Goal: Use online tool/utility: Utilize a website feature to perform a specific function

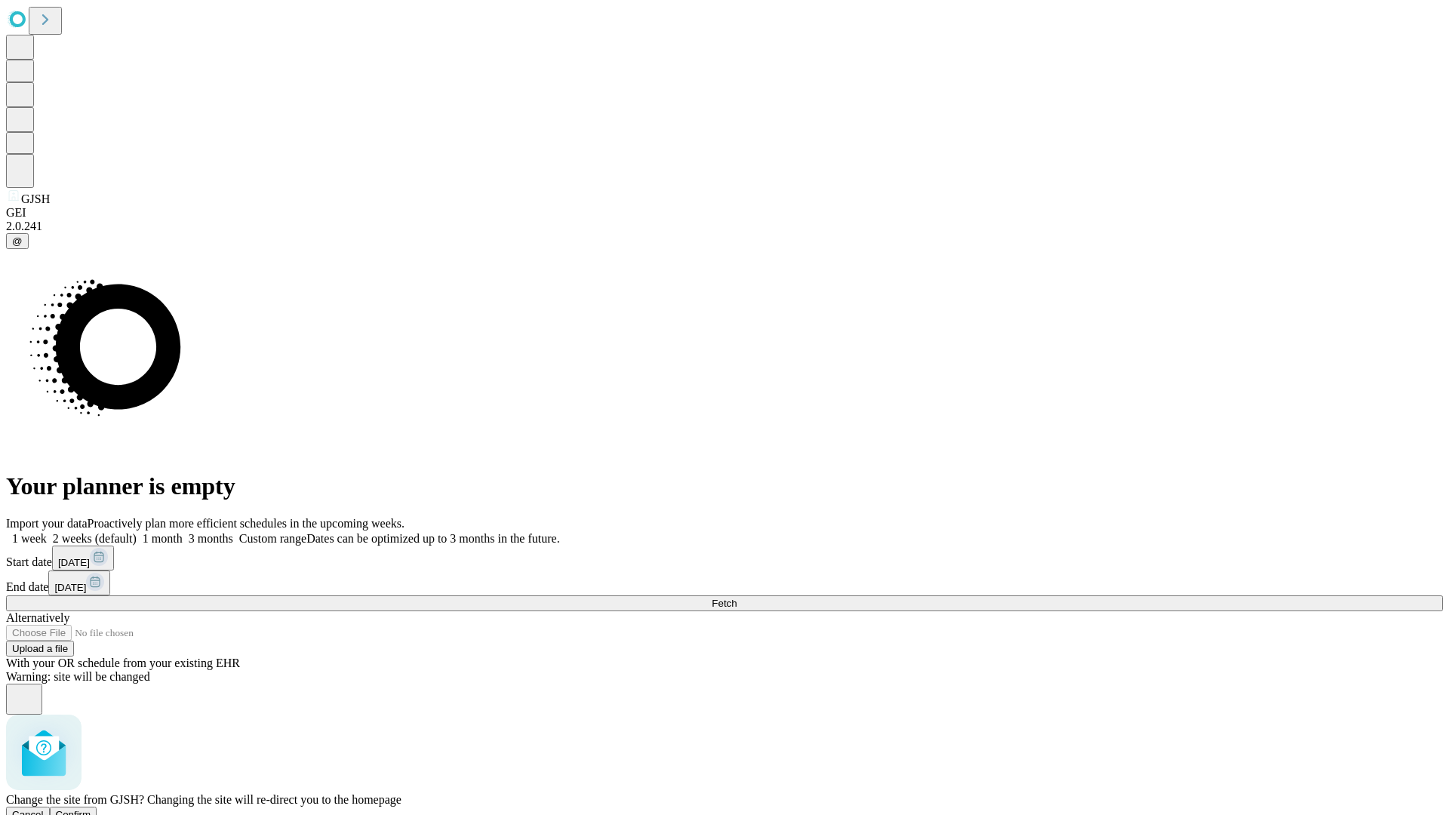
click at [91, 809] on span "Confirm" at bounding box center [73, 814] width 35 height 11
click at [183, 532] on label "1 month" at bounding box center [160, 538] width 46 height 13
click at [737, 598] on span "Fetch" at bounding box center [724, 603] width 25 height 11
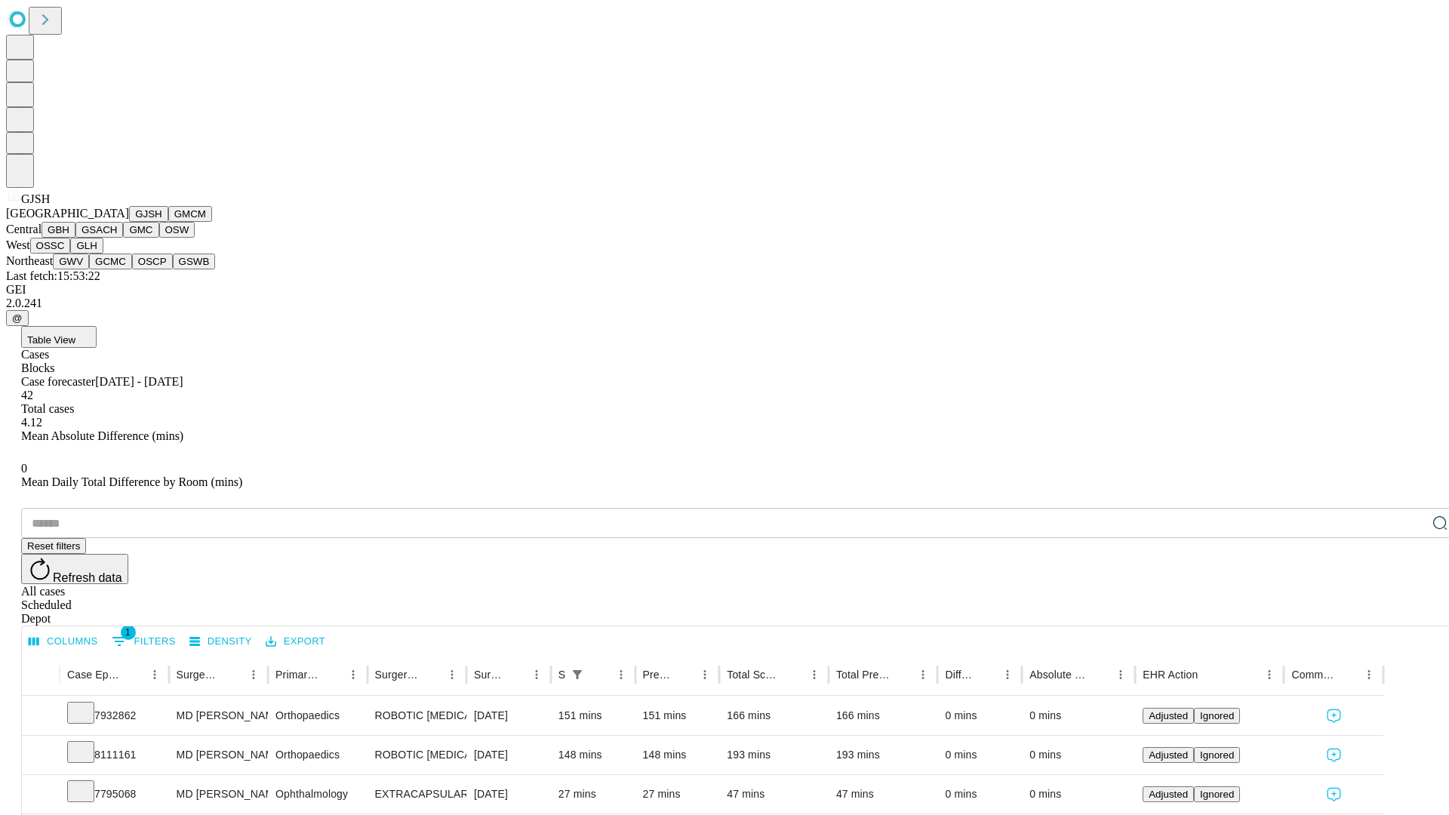
click at [168, 222] on button "GMCM" at bounding box center [190, 214] width 44 height 16
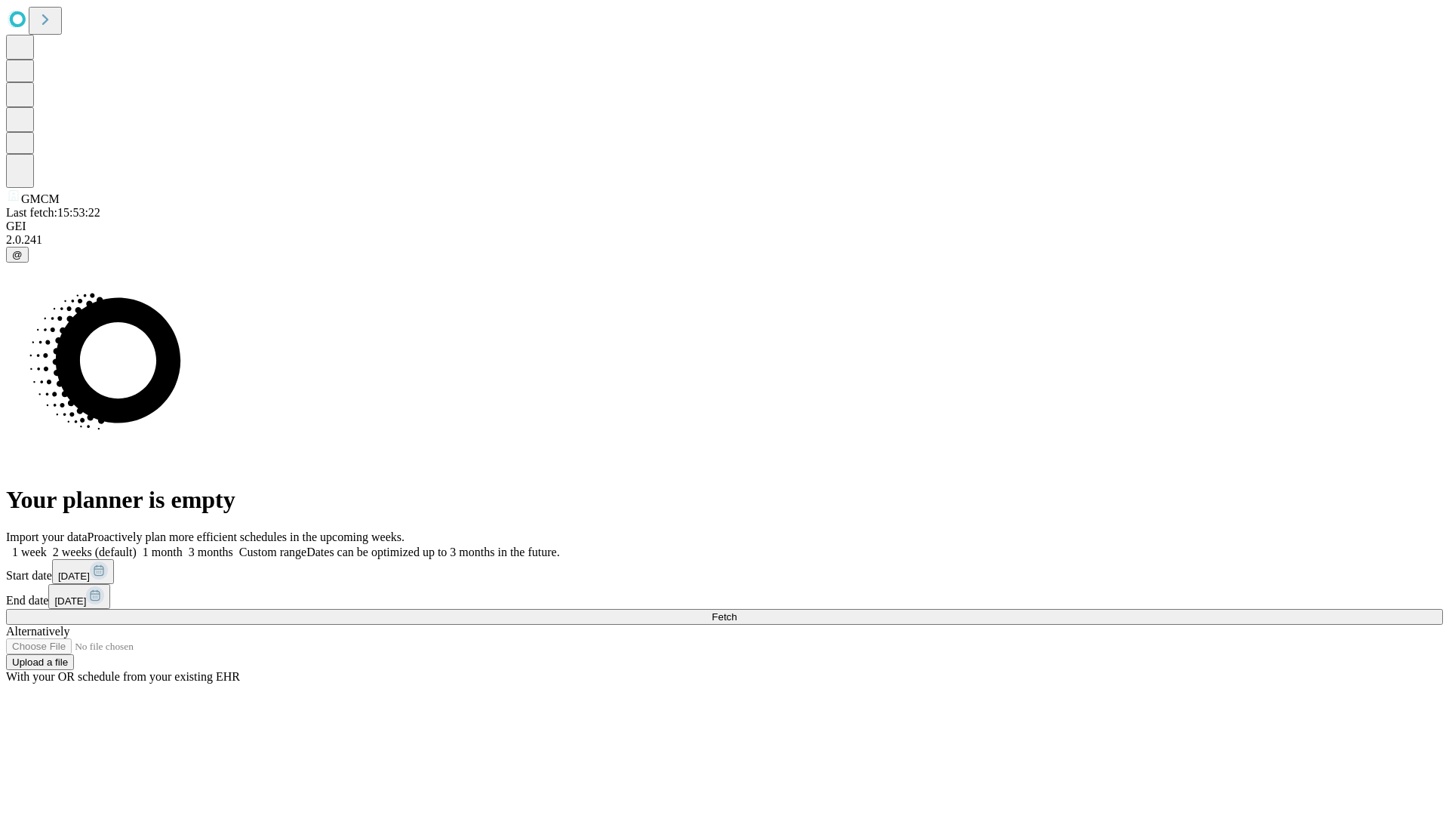
click at [183, 546] on label "1 month" at bounding box center [160, 552] width 46 height 13
click at [737, 611] on span "Fetch" at bounding box center [724, 616] width 25 height 11
click at [183, 546] on label "1 month" at bounding box center [160, 552] width 46 height 13
click at [737, 611] on span "Fetch" at bounding box center [724, 616] width 25 height 11
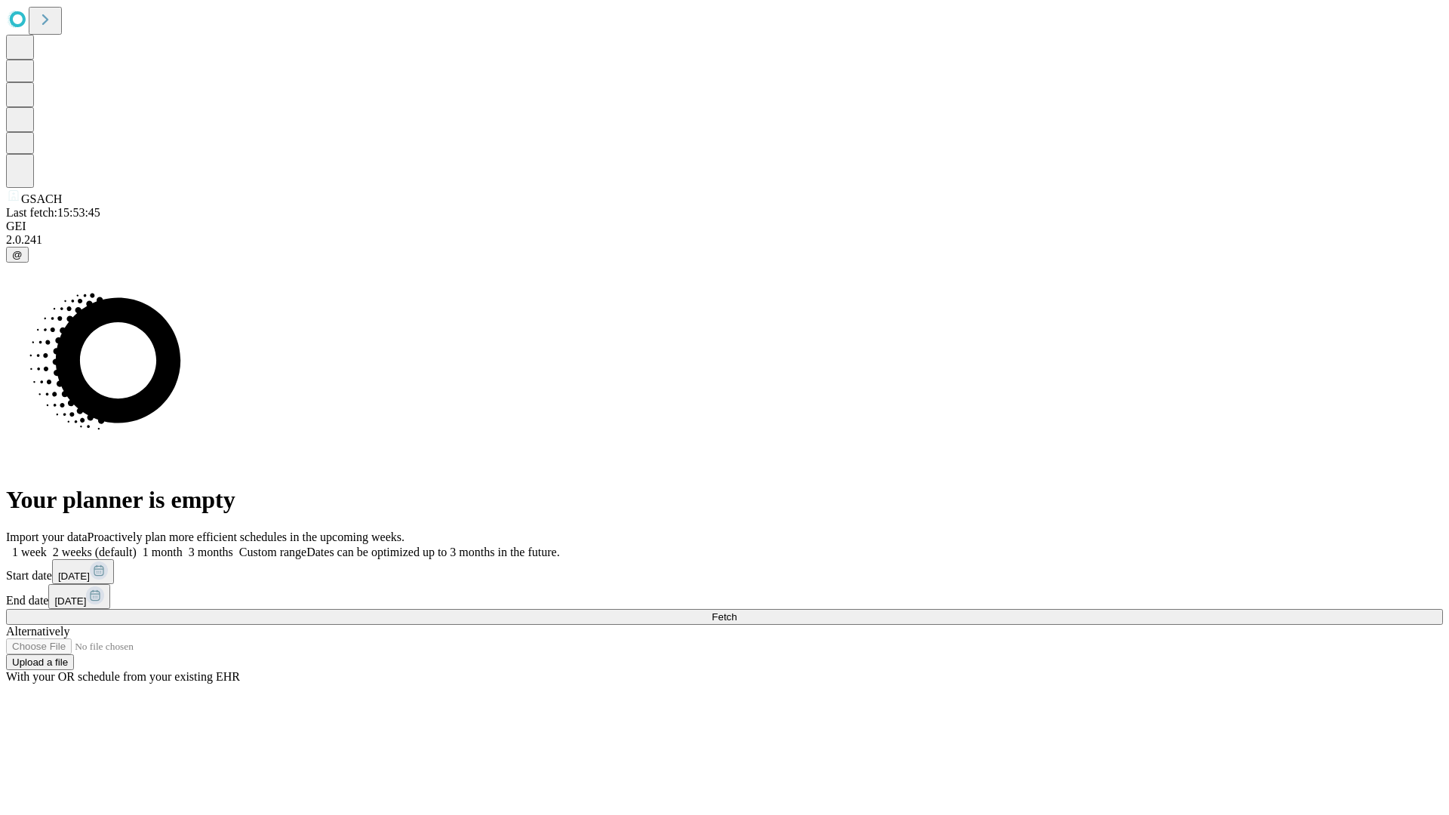
click at [183, 546] on label "1 month" at bounding box center [160, 552] width 46 height 13
click at [737, 611] on span "Fetch" at bounding box center [724, 616] width 25 height 11
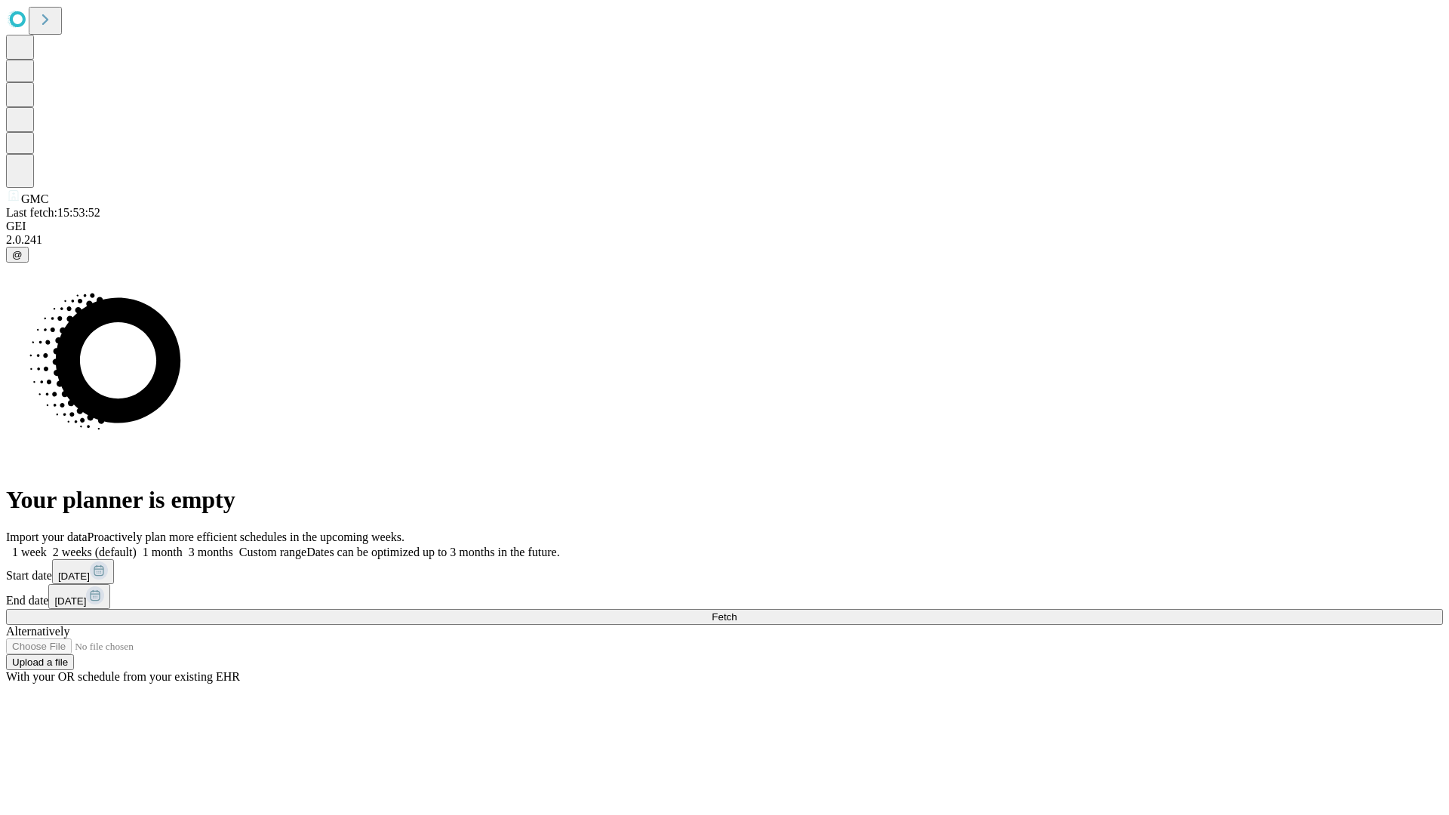
click at [183, 546] on label "1 month" at bounding box center [160, 552] width 46 height 13
click at [737, 611] on span "Fetch" at bounding box center [724, 616] width 25 height 11
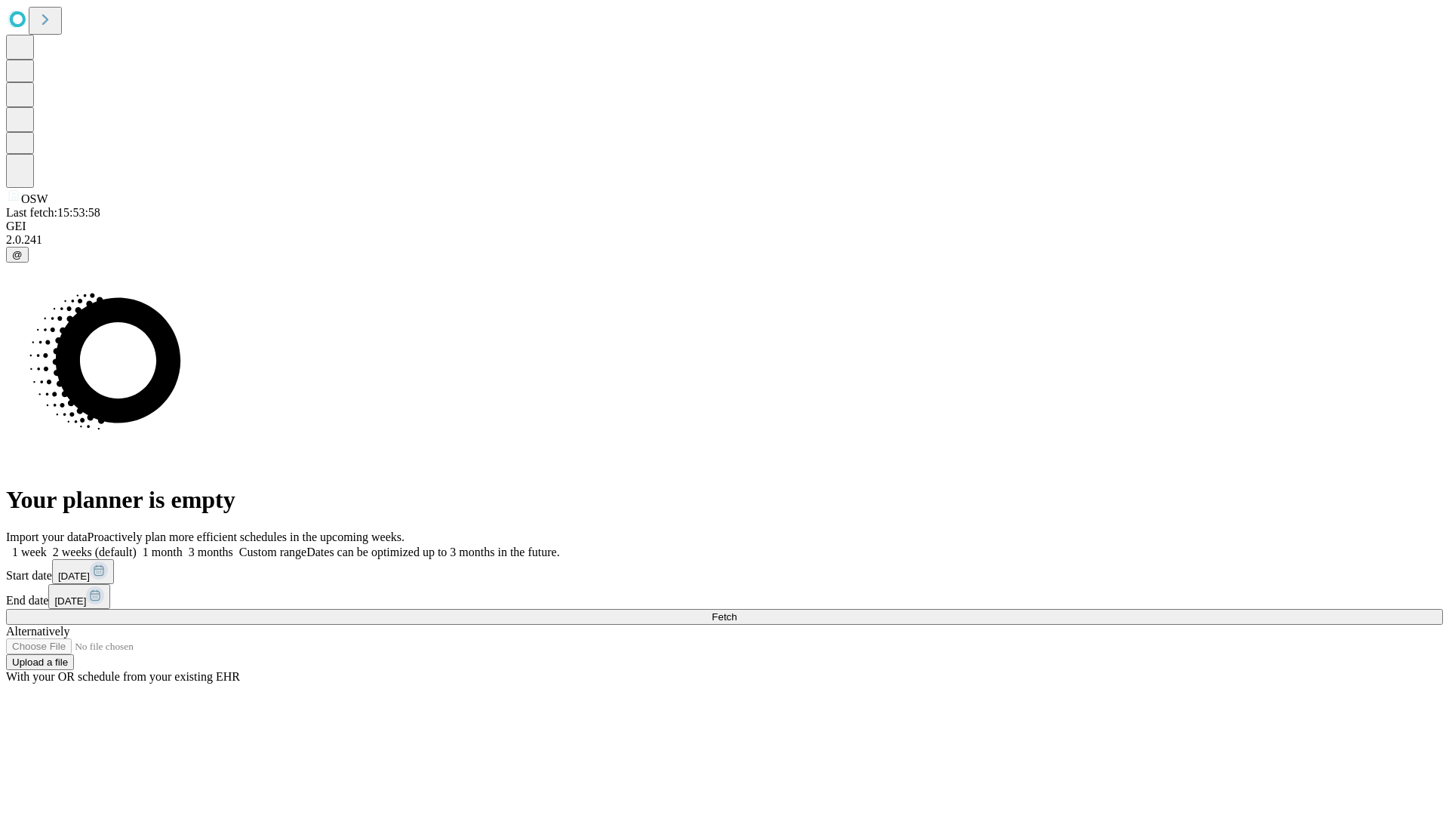
click at [737, 611] on span "Fetch" at bounding box center [724, 616] width 25 height 11
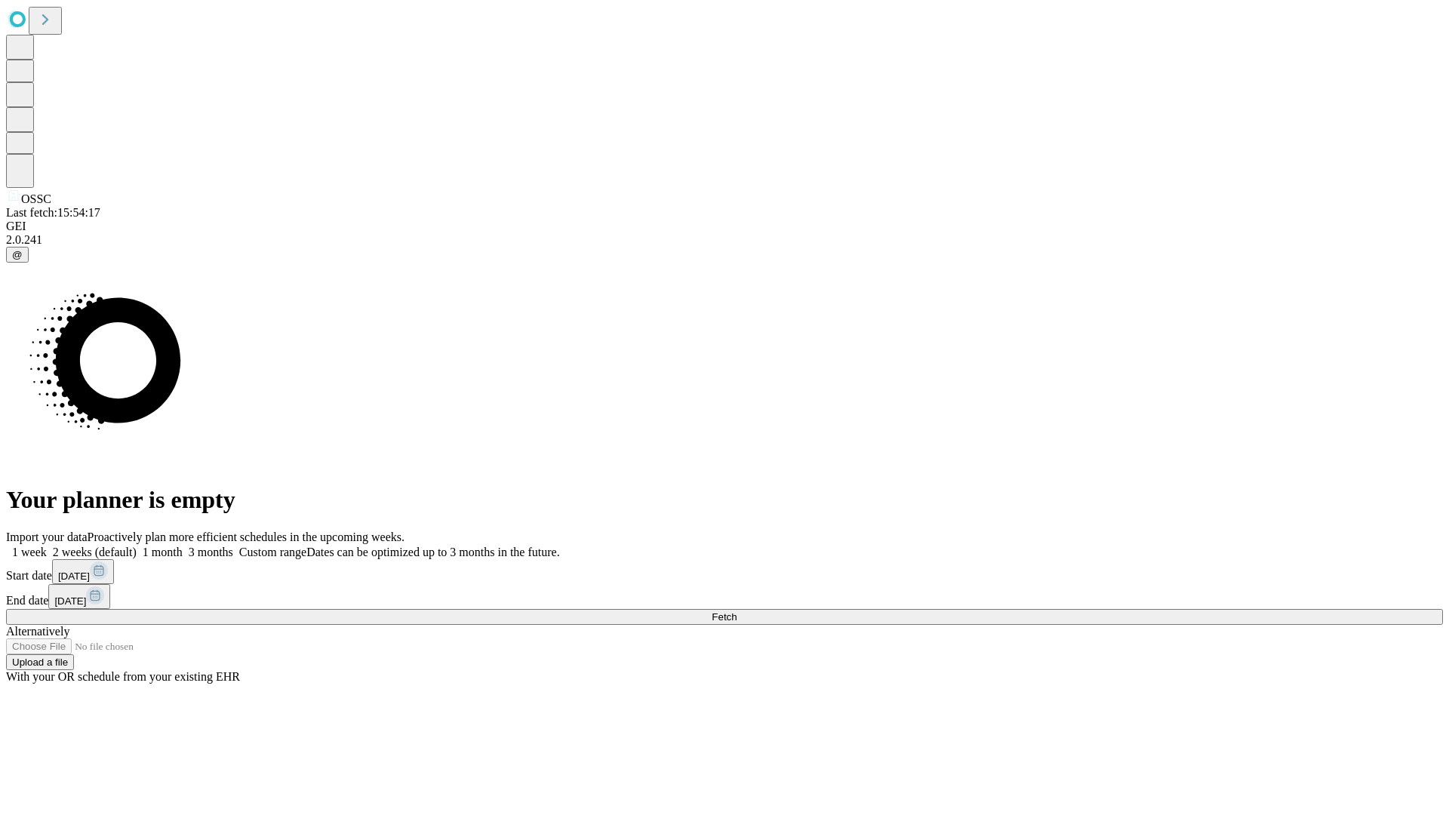
click at [183, 546] on label "1 month" at bounding box center [160, 552] width 46 height 13
click at [737, 611] on span "Fetch" at bounding box center [724, 616] width 25 height 11
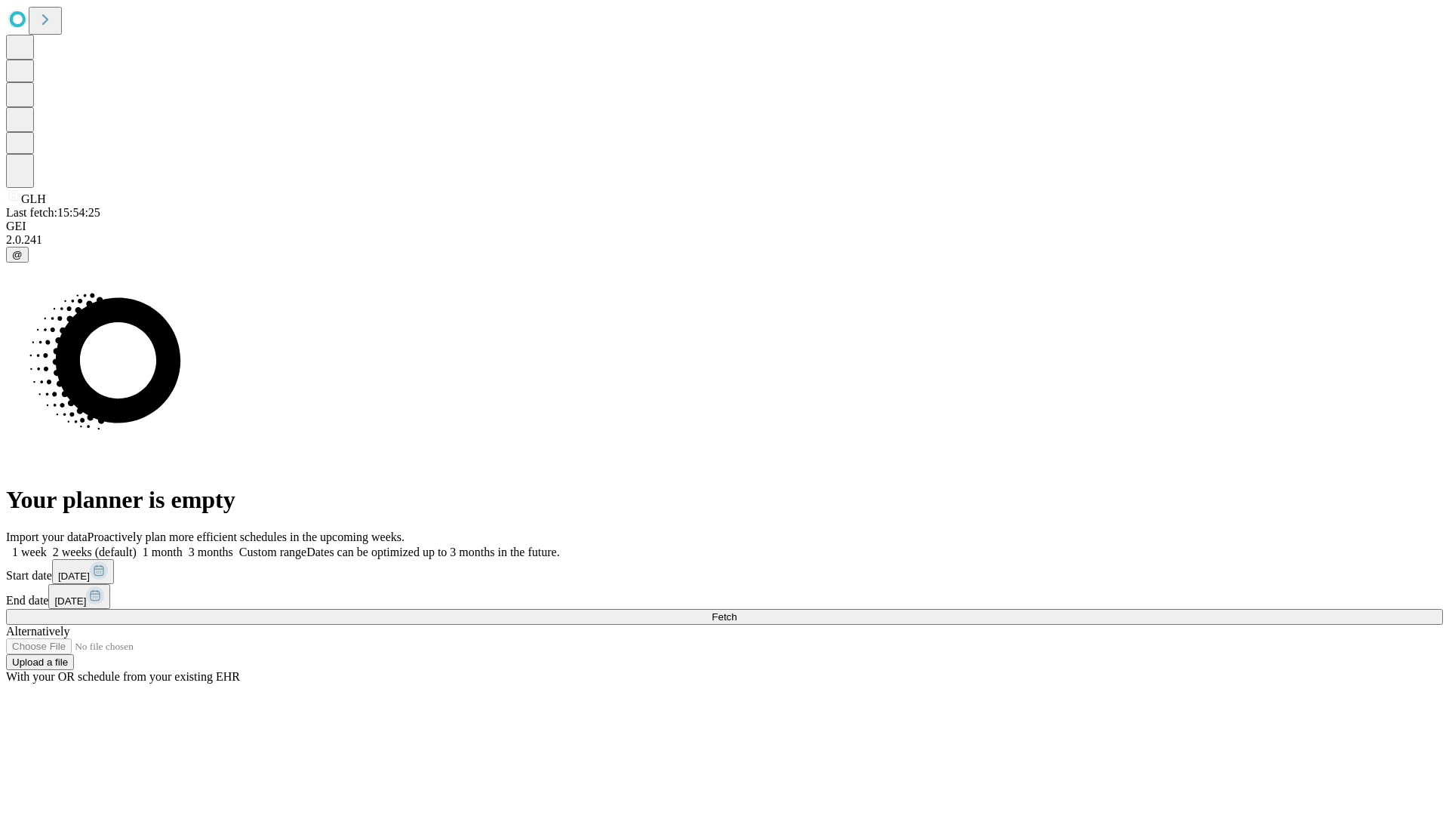
click at [183, 546] on label "1 month" at bounding box center [160, 552] width 46 height 13
click at [737, 611] on span "Fetch" at bounding box center [724, 616] width 25 height 11
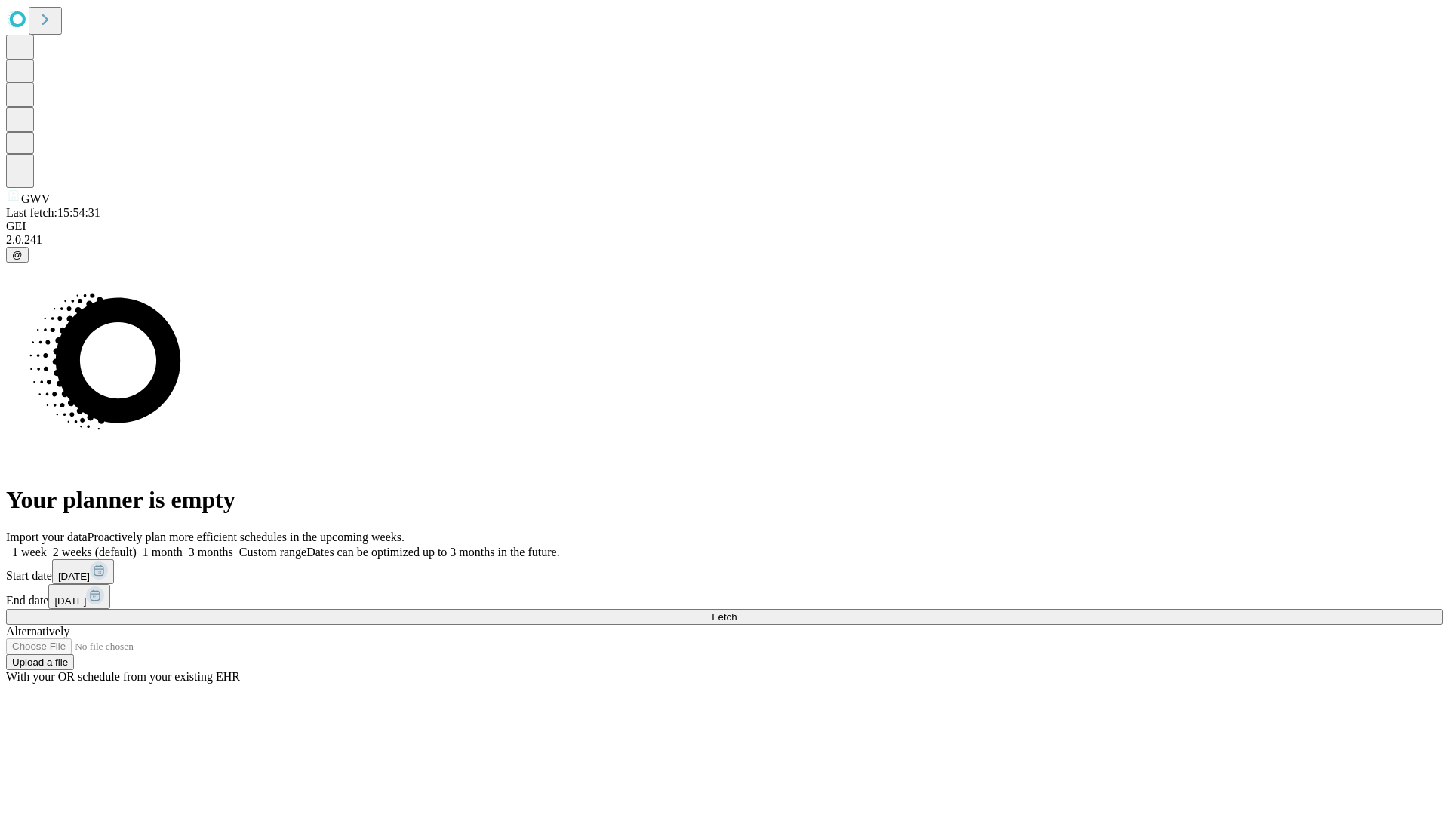
click at [183, 546] on label "1 month" at bounding box center [160, 552] width 46 height 13
click at [737, 611] on span "Fetch" at bounding box center [724, 616] width 25 height 11
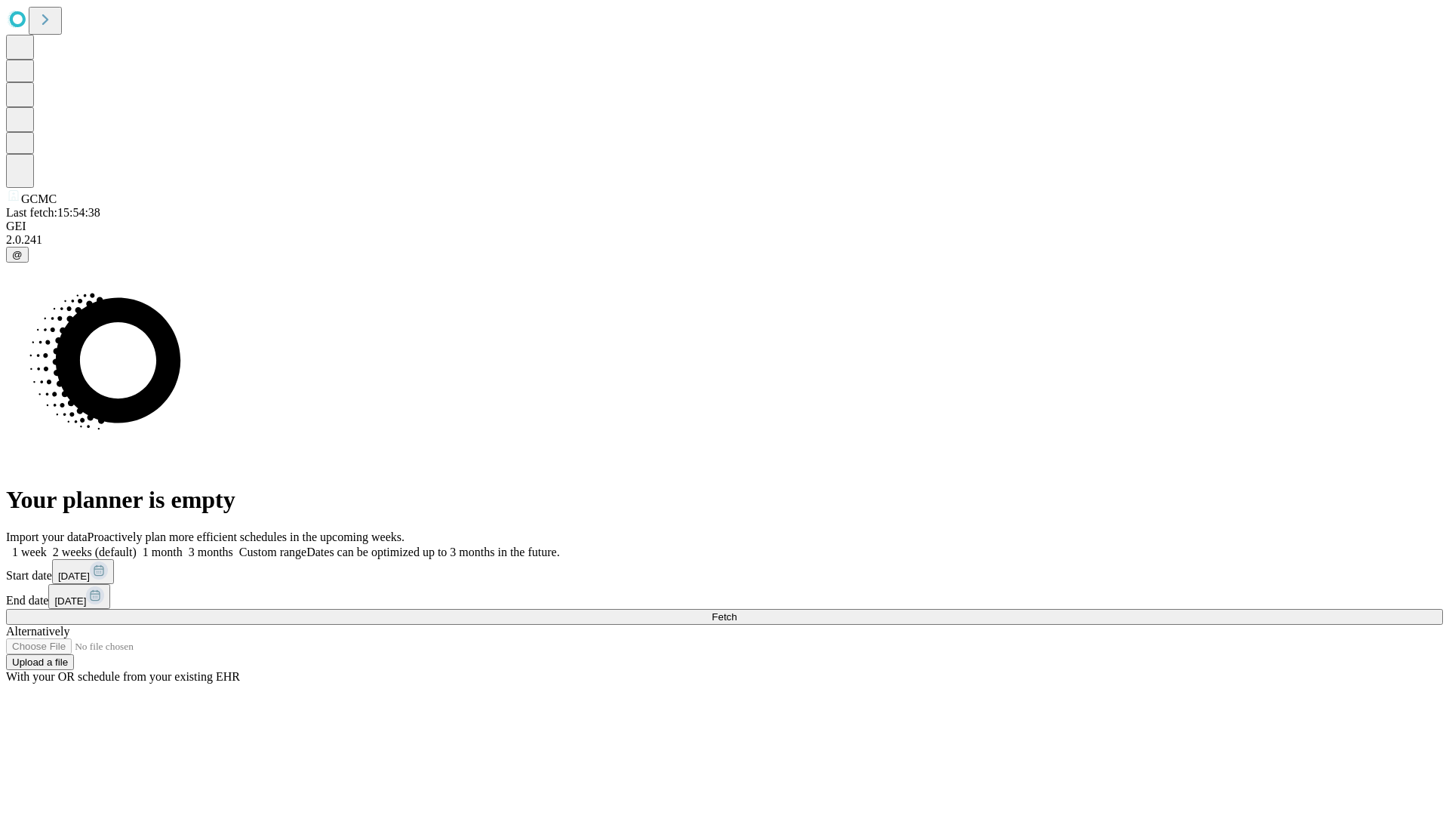
click at [183, 546] on label "1 month" at bounding box center [160, 552] width 46 height 13
click at [737, 611] on span "Fetch" at bounding box center [724, 616] width 25 height 11
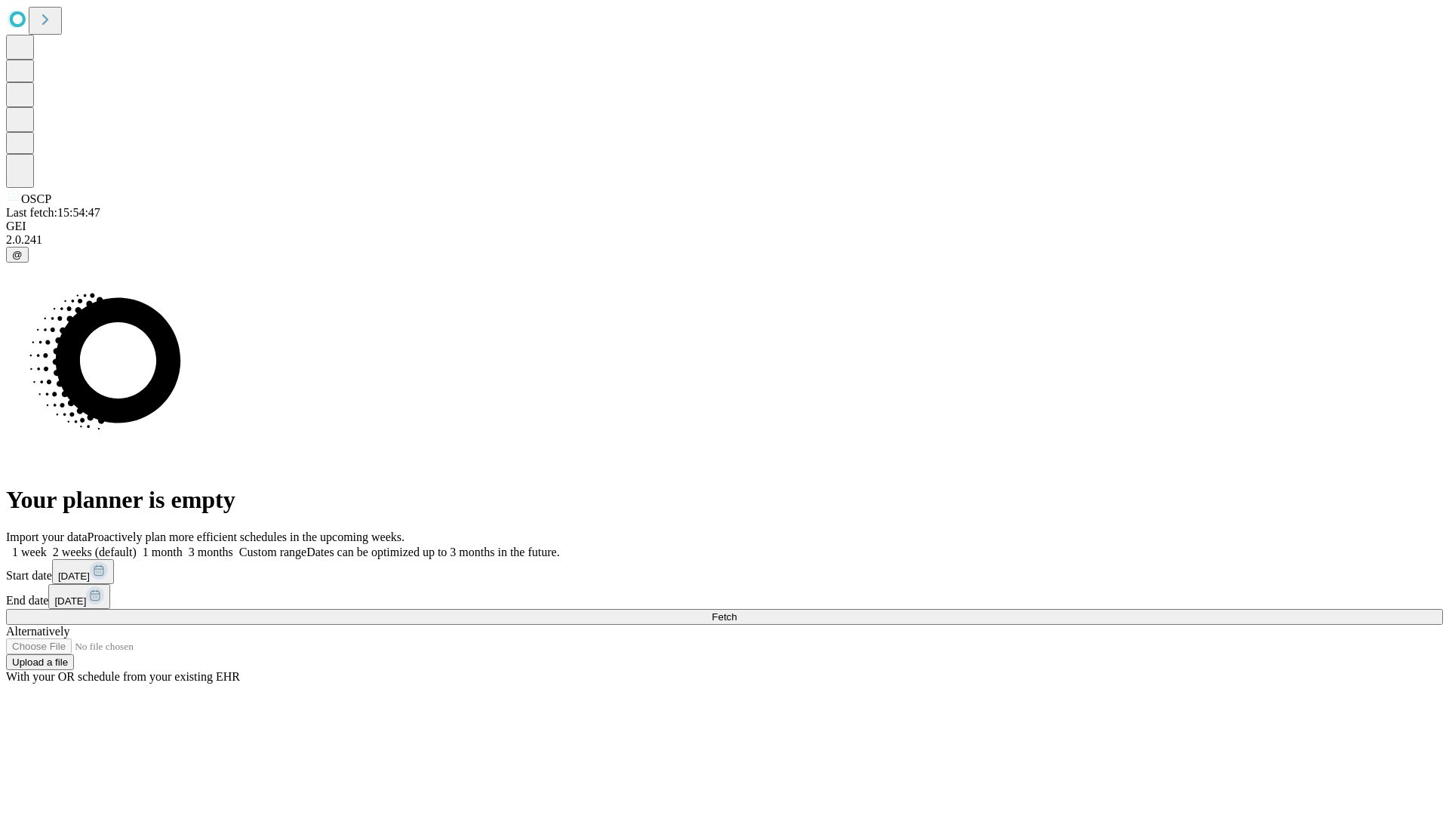
click at [737, 611] on span "Fetch" at bounding box center [724, 616] width 25 height 11
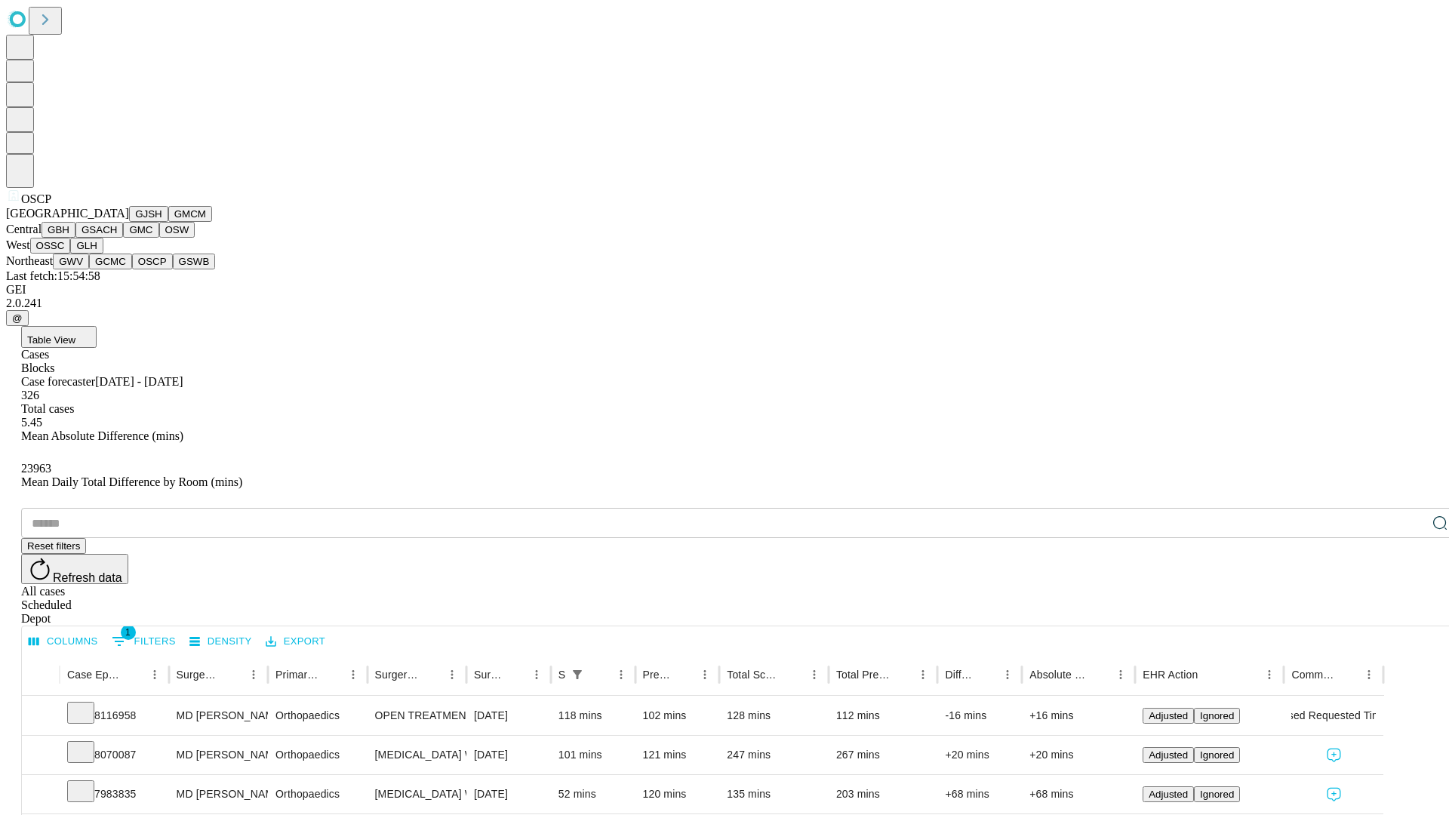
click at [173, 269] on button "GSWB" at bounding box center [194, 262] width 43 height 16
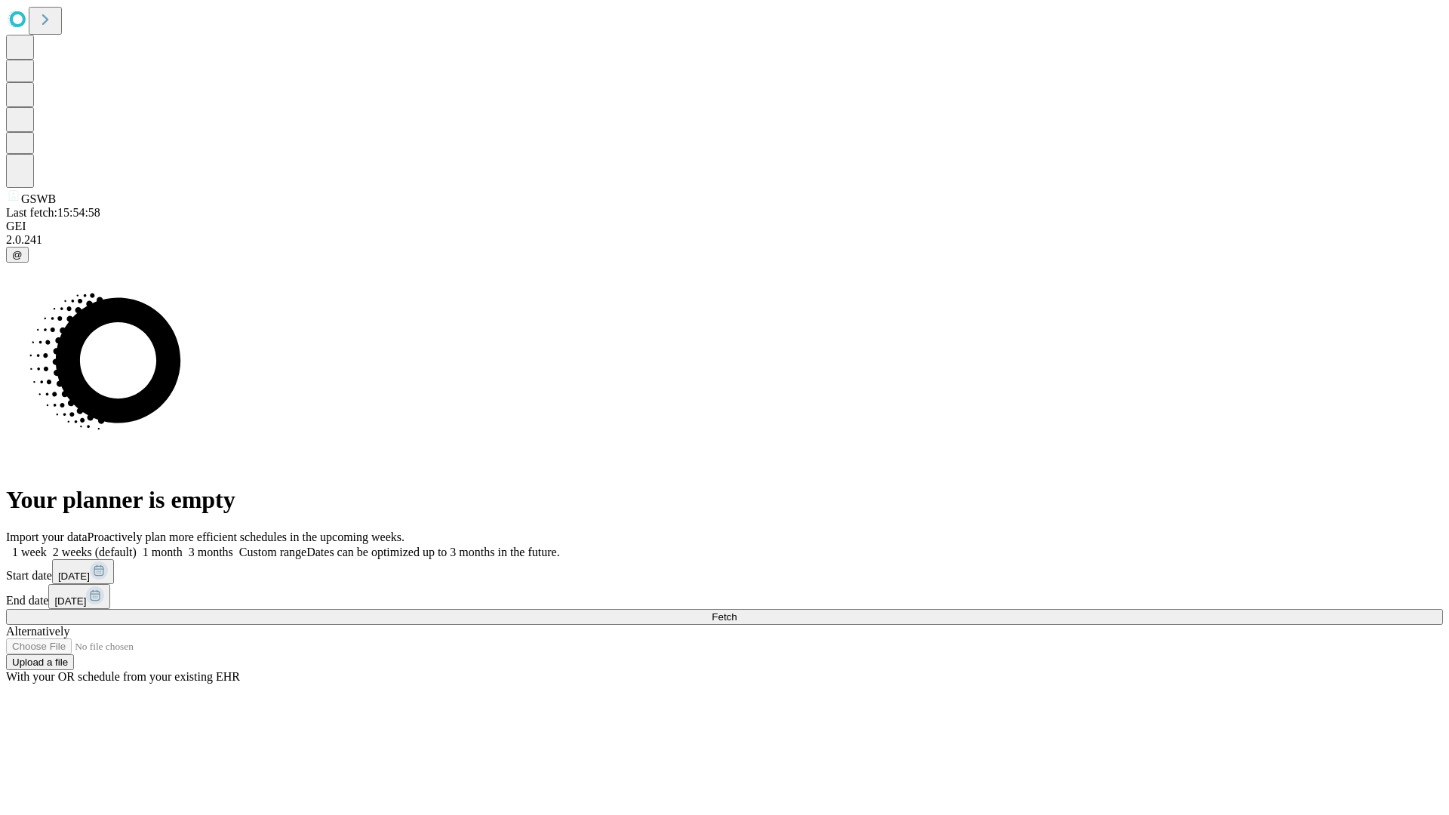
click at [737, 611] on span "Fetch" at bounding box center [724, 616] width 25 height 11
